Goal: Transaction & Acquisition: Download file/media

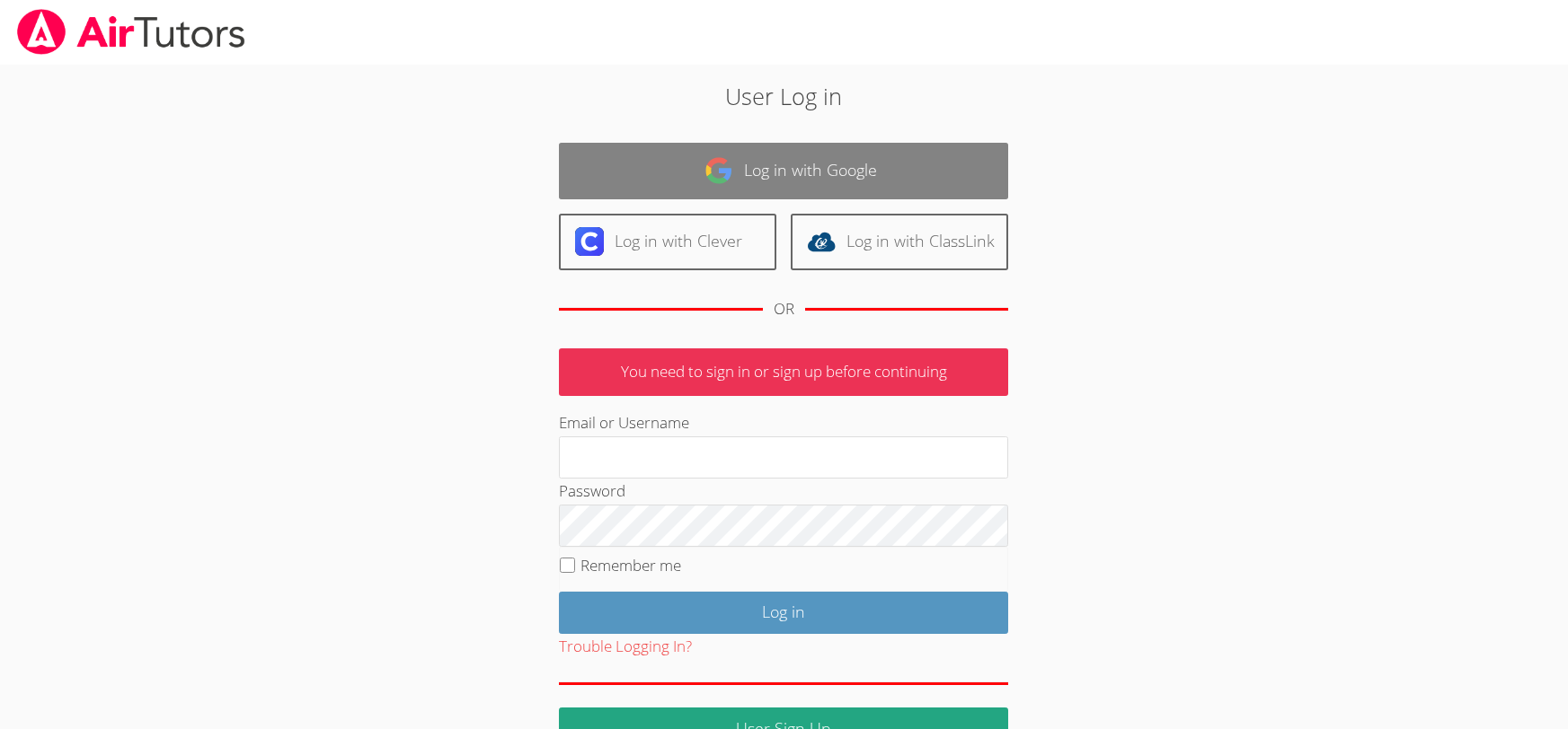
click at [793, 164] on link "Log in with Google" at bounding box center [783, 171] width 449 height 57
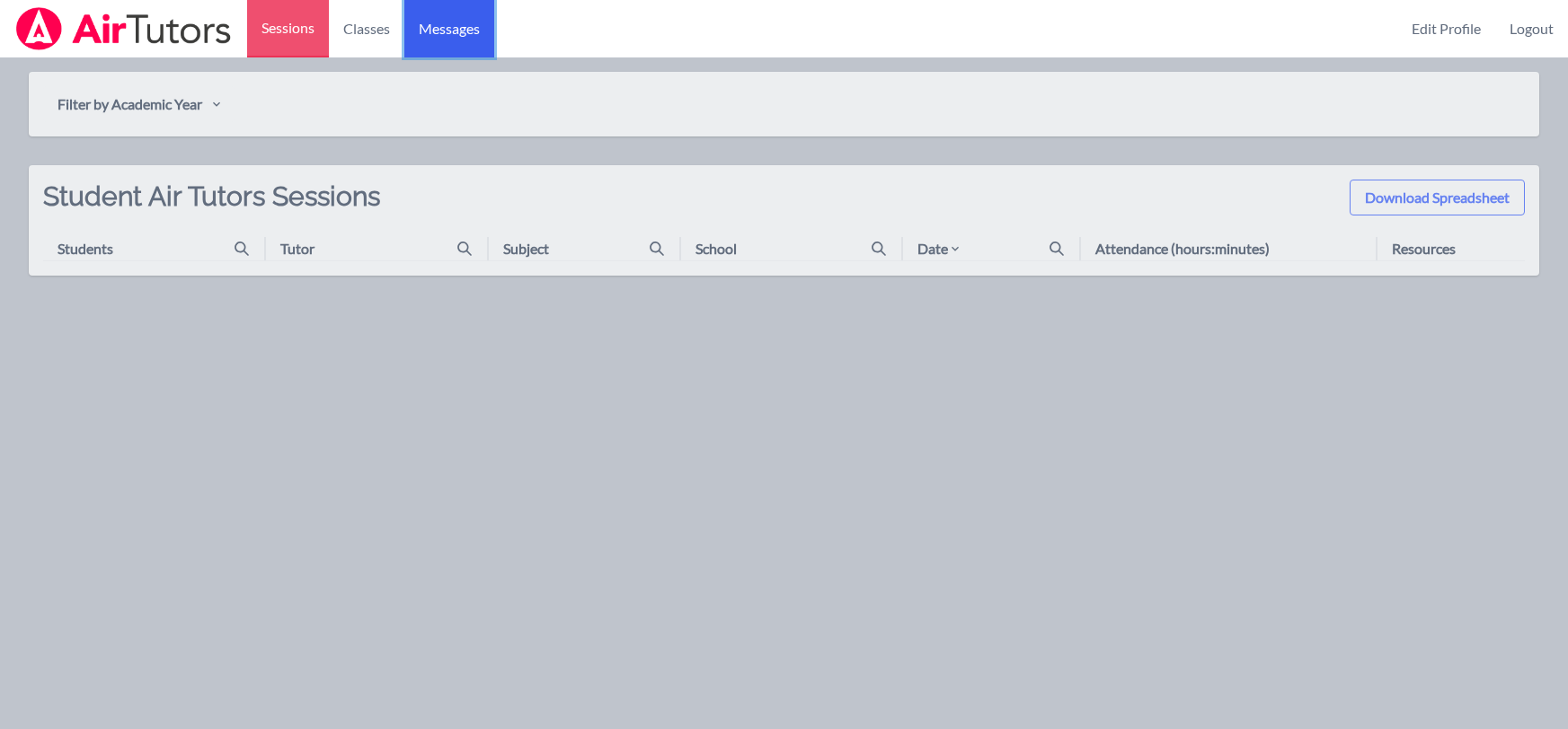
click at [424, 31] on span "Messages" at bounding box center [449, 29] width 61 height 22
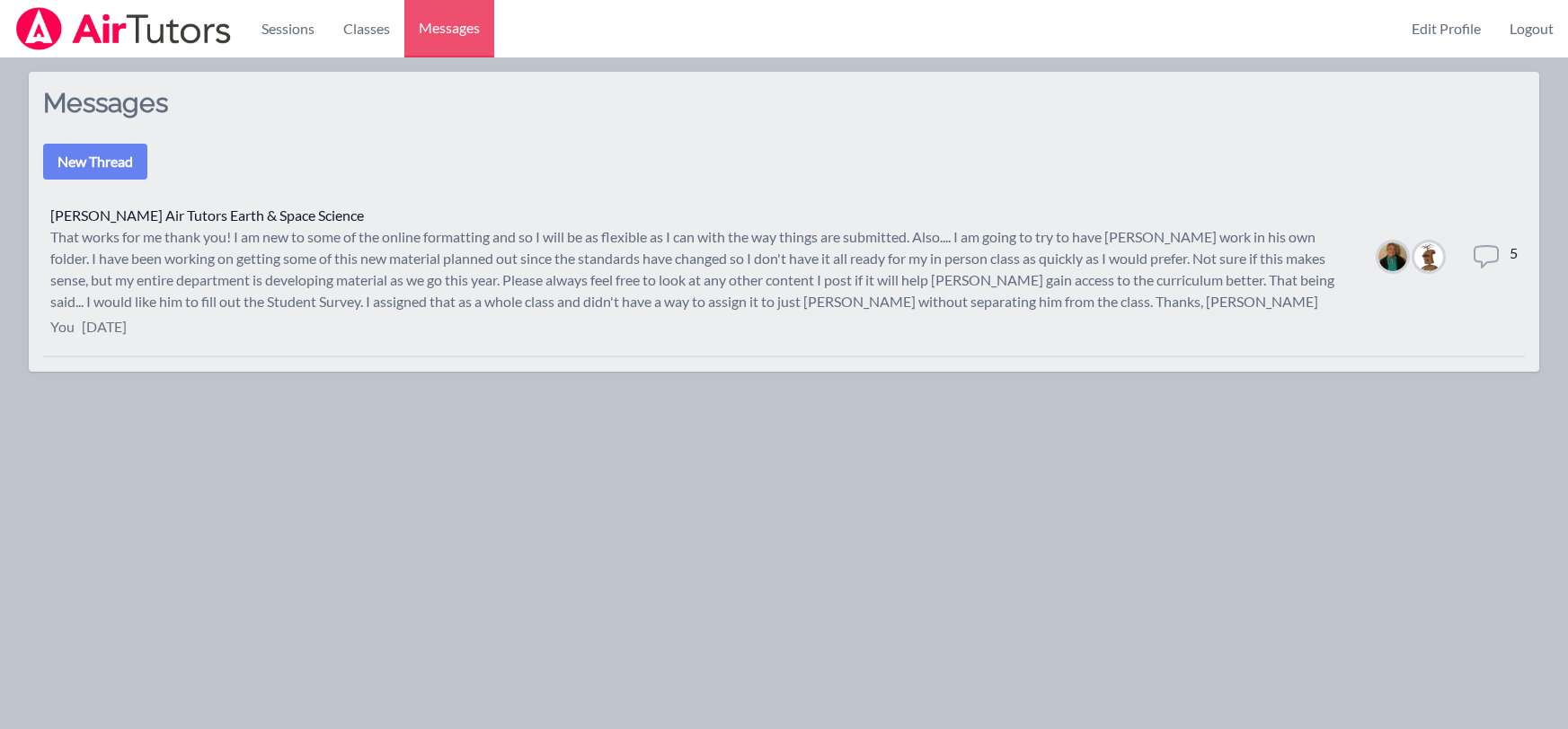
click at [1485, 246] on icon at bounding box center [1485, 257] width 23 height 22
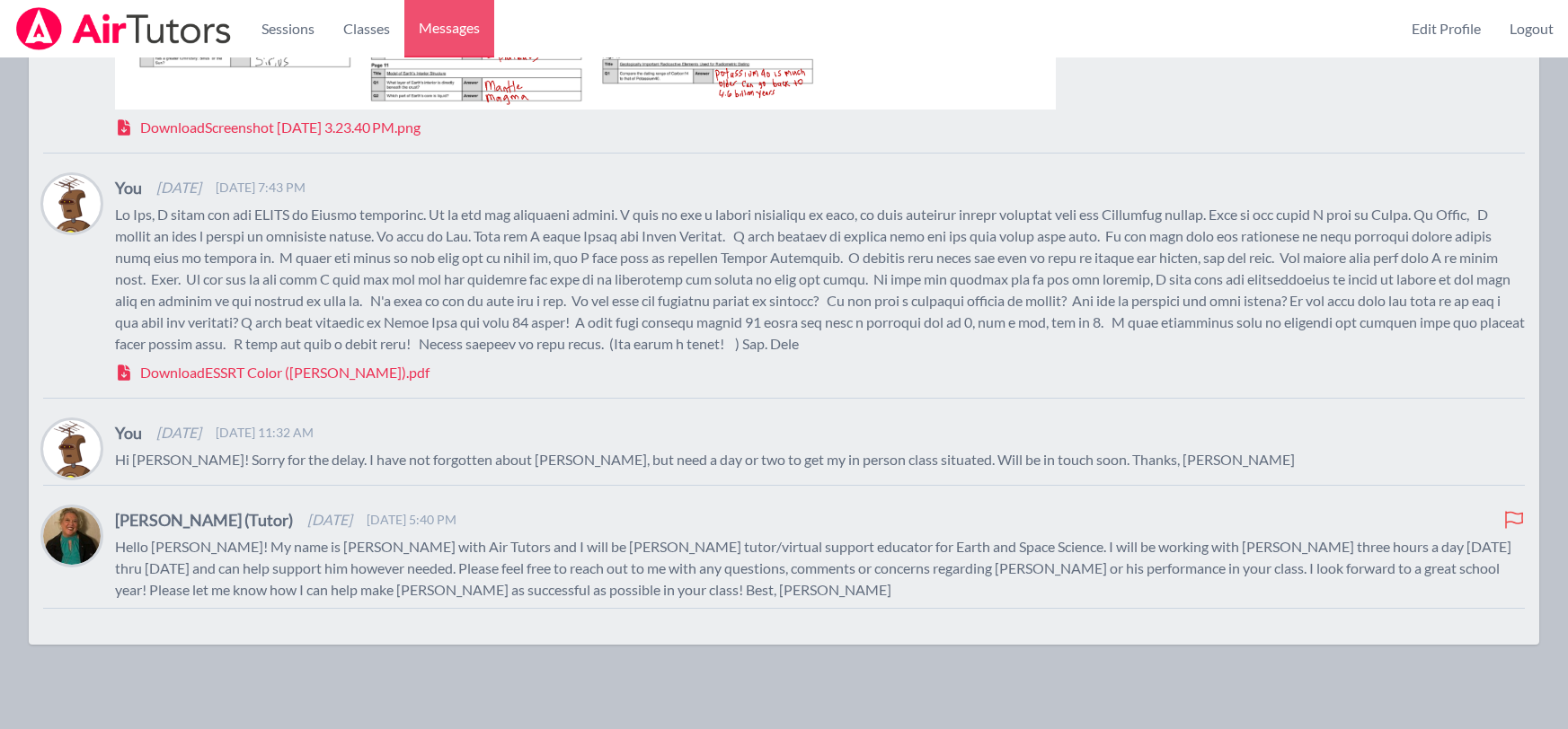
scroll to position [1001, 0]
click at [213, 366] on span "Download ESSRT Color ([PERSON_NAME]).pdf" at bounding box center [285, 371] width 289 height 22
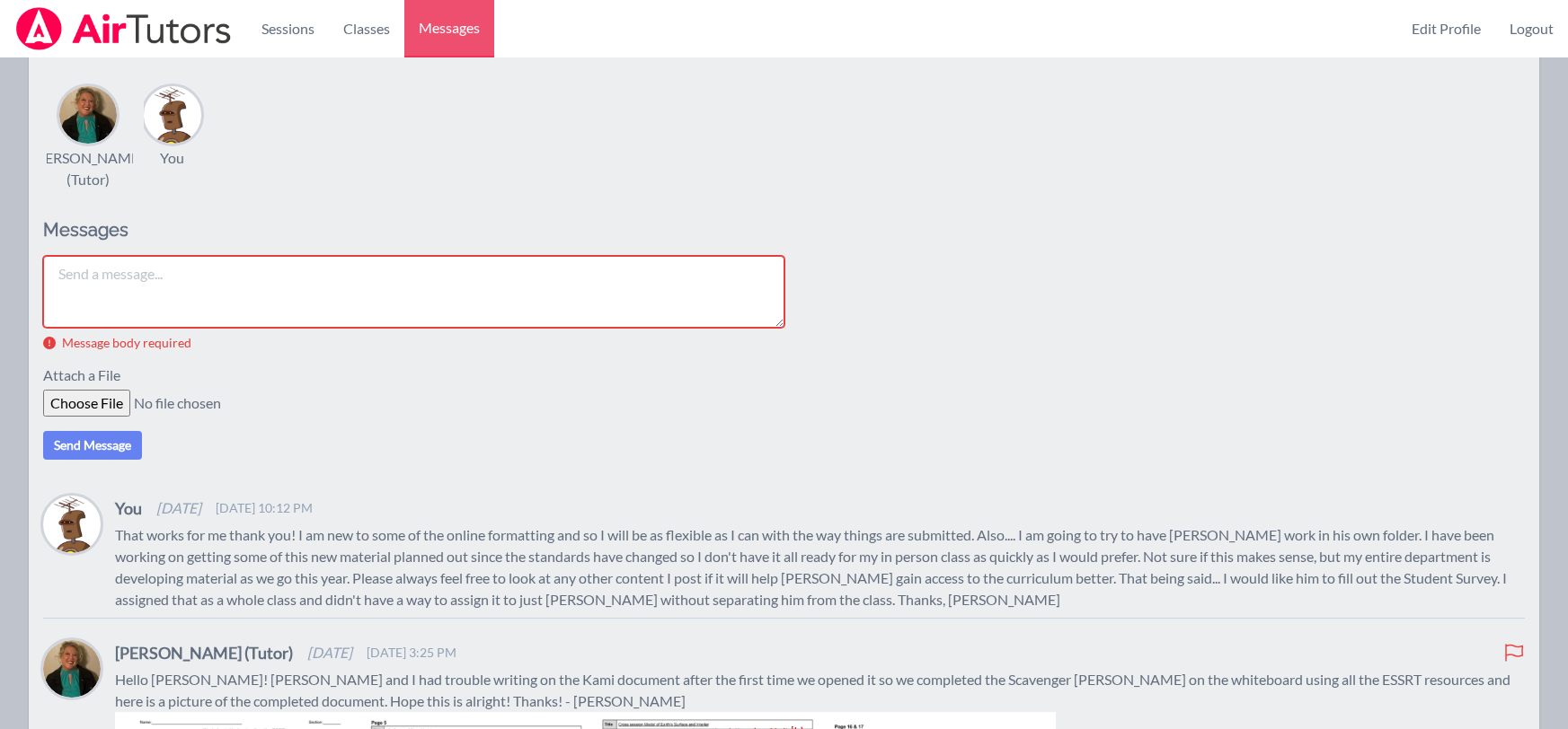
scroll to position [101, 0]
